Goal: Task Accomplishment & Management: Use online tool/utility

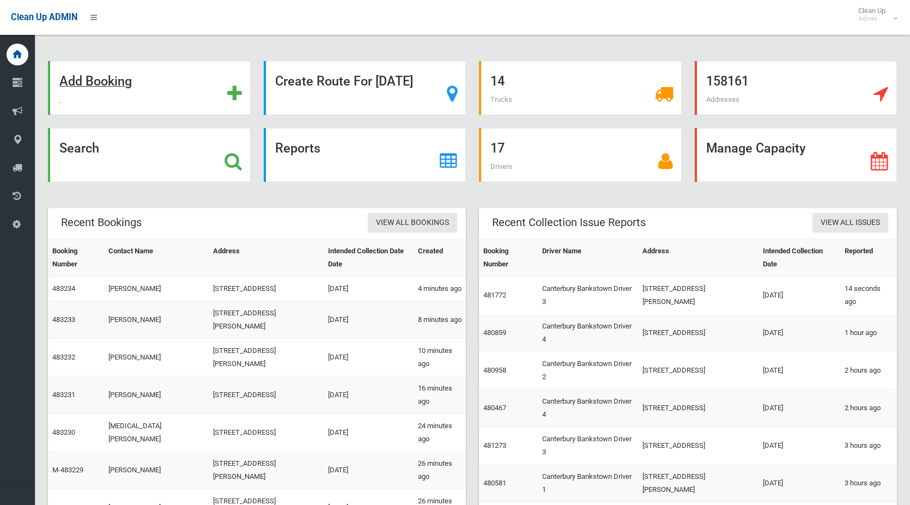
click at [119, 83] on strong "Add Booking" at bounding box center [95, 81] width 72 height 15
click at [80, 145] on strong "Search" at bounding box center [79, 148] width 40 height 15
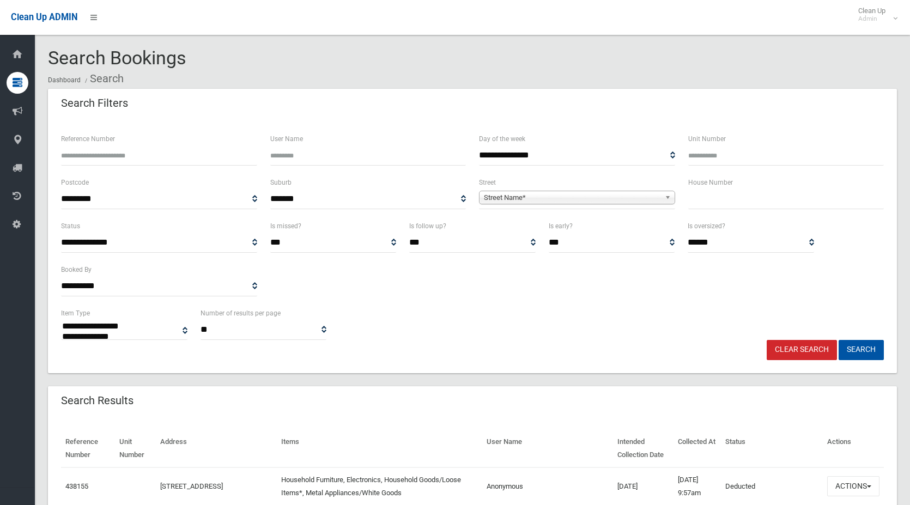
select select
